Goal: Transaction & Acquisition: Subscribe to service/newsletter

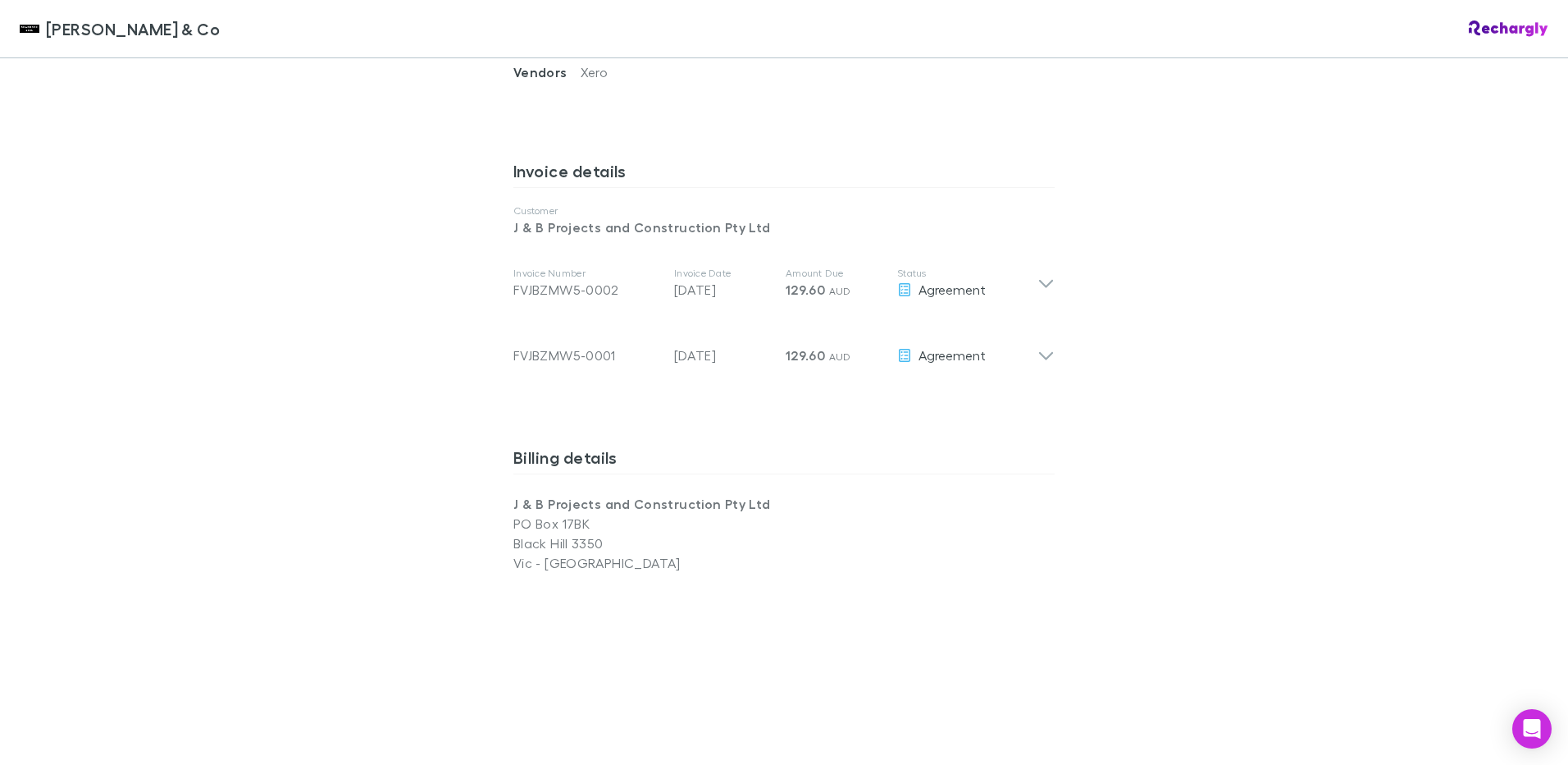
scroll to position [1313, 0]
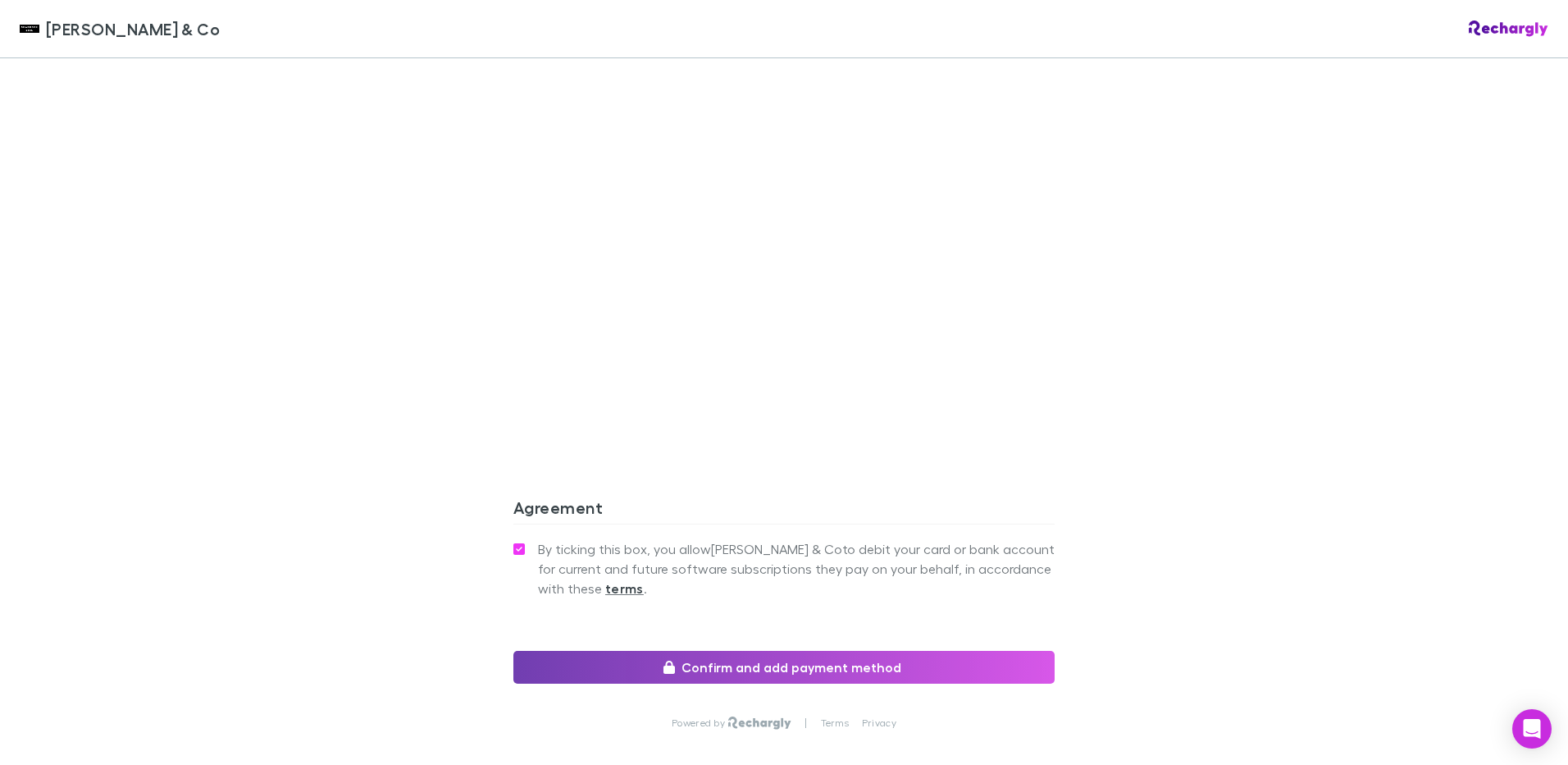
click at [736, 651] on button "Confirm and add payment method" at bounding box center [784, 667] width 542 height 33
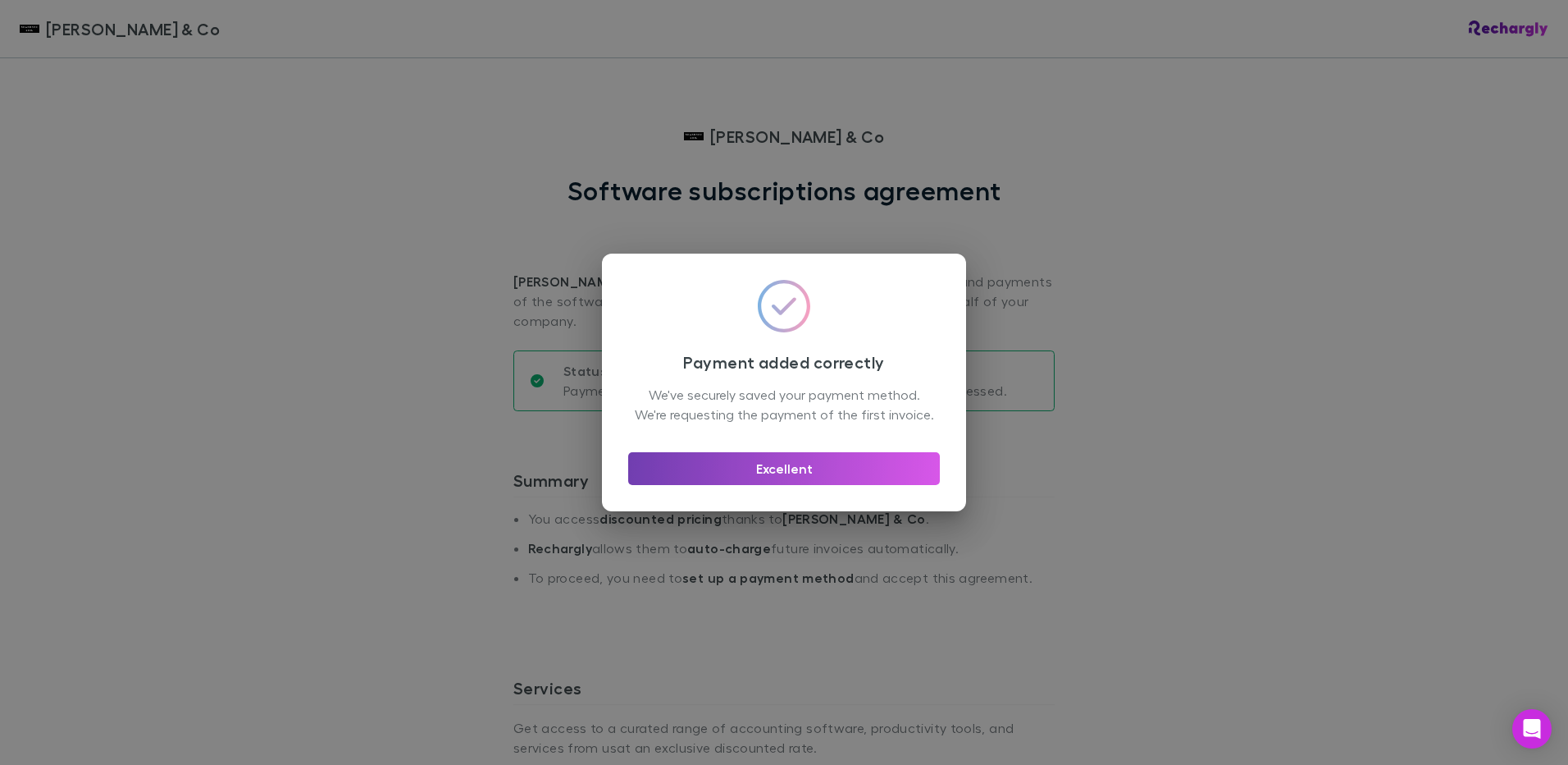
click at [719, 484] on button "Excellent" at bounding box center [784, 468] width 312 height 33
